Goal: Task Accomplishment & Management: Use online tool/utility

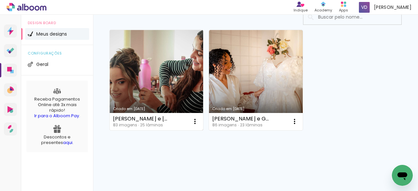
click at [147, 90] on link "Criado em [DATE]" at bounding box center [156, 80] width 93 height 100
